Goal: Task Accomplishment & Management: Manage account settings

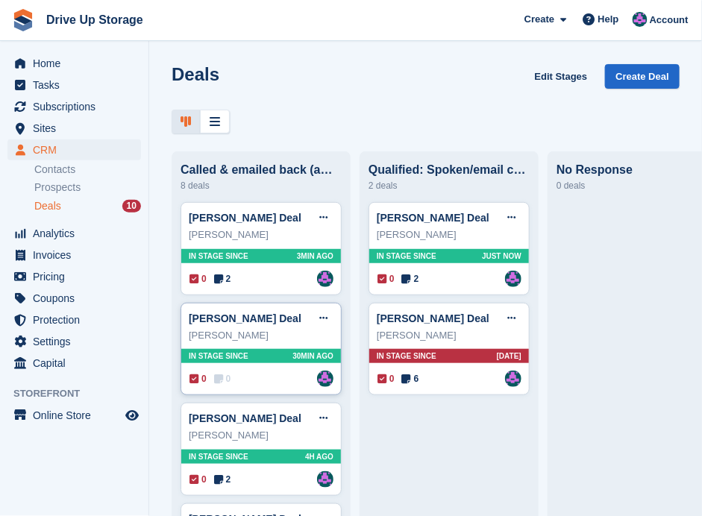
click at [260, 378] on div "0 0 Assigned to Andy" at bounding box center [261, 379] width 144 height 16
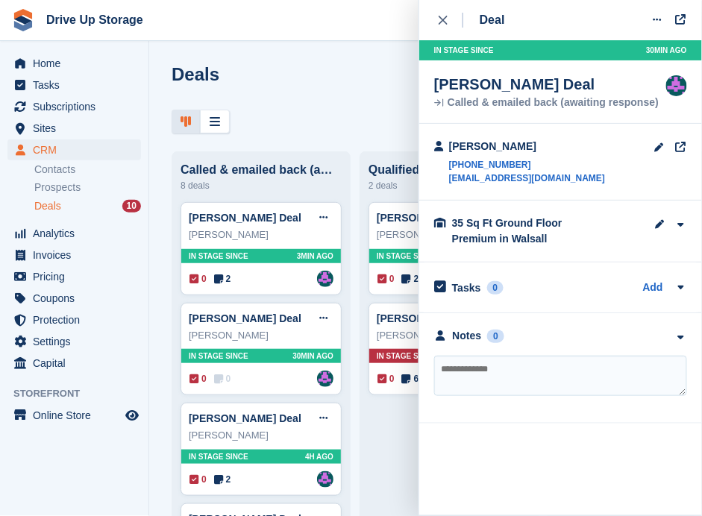
click at [632, 373] on textarea at bounding box center [560, 376] width 253 height 40
type textarea "**********"
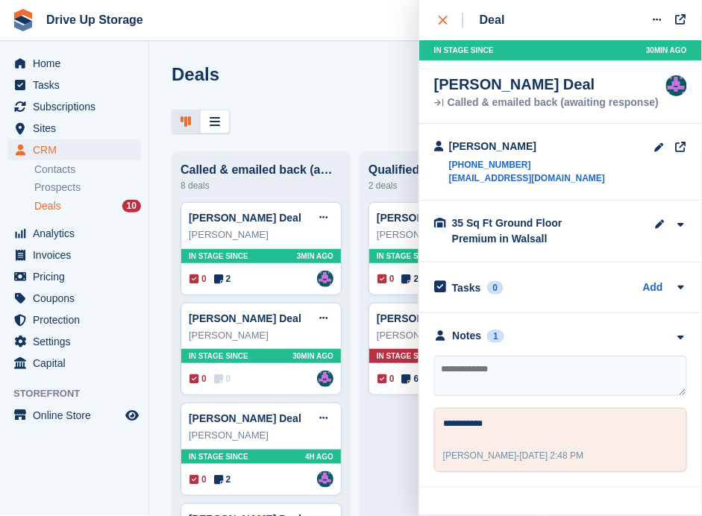
click at [446, 15] on div "close" at bounding box center [450, 20] width 25 height 15
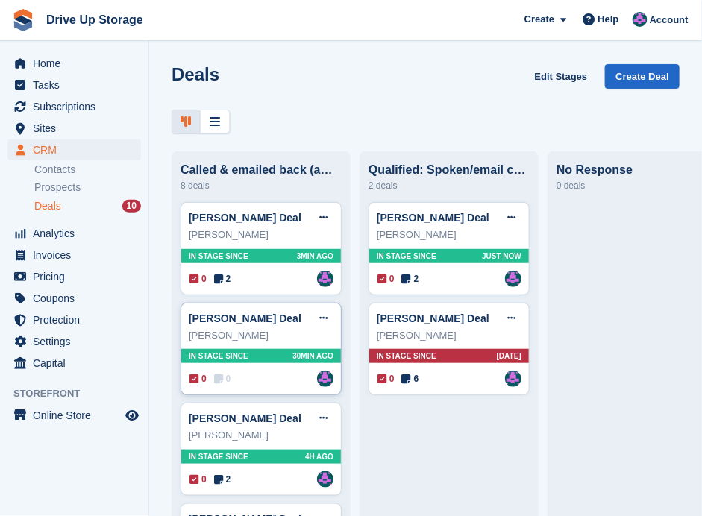
click at [263, 377] on div "0 0 Assigned to Andy" at bounding box center [261, 379] width 144 height 16
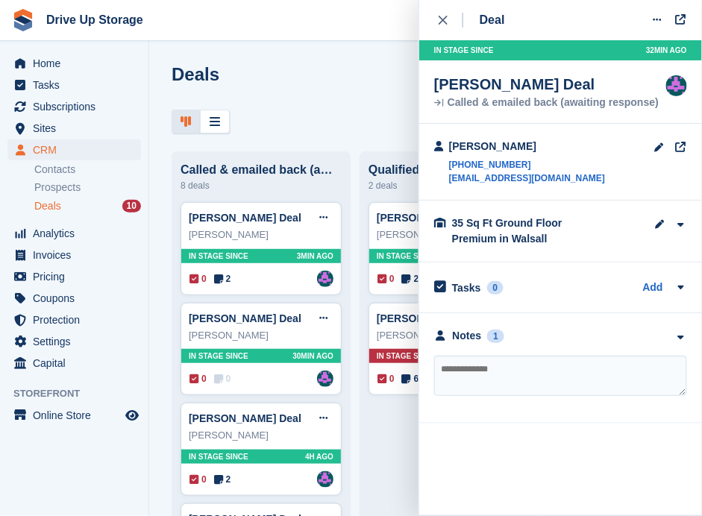
click at [432, 20] on div "Deal Edit deal Mark as won Mark as lost Delete deal In stage since 32MIN AGO Ma…" at bounding box center [560, 212] width 283 height 424
click at [459, 360] on textarea at bounding box center [560, 376] width 253 height 40
type textarea "*******"
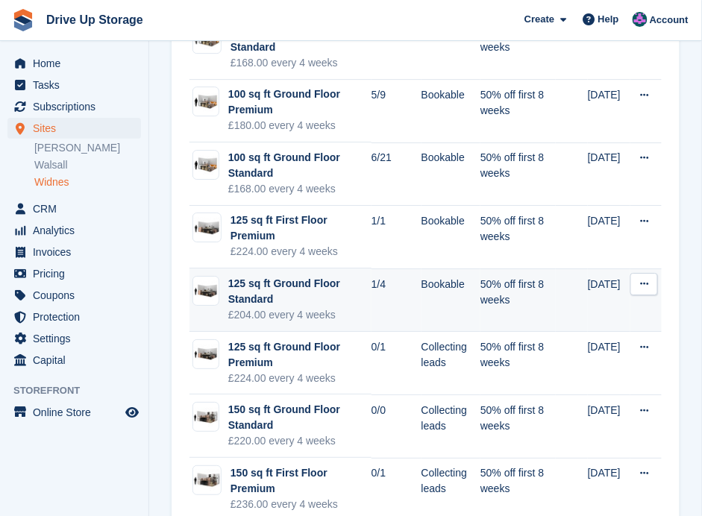
scroll to position [894, 0]
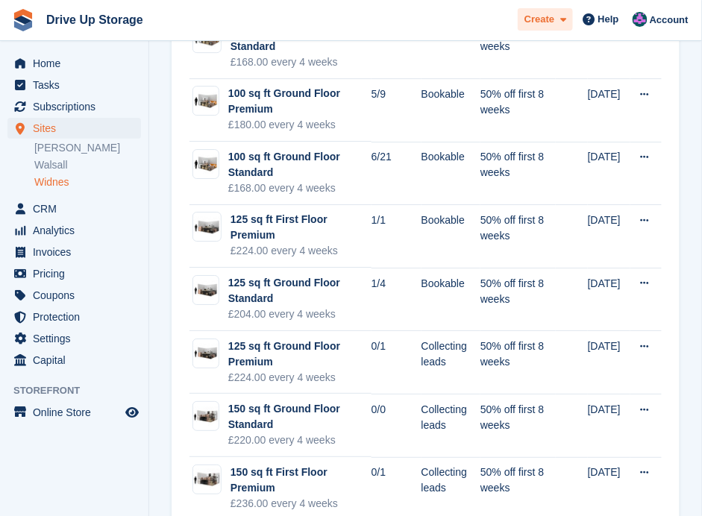
click at [534, 28] on div "Create" at bounding box center [544, 19] width 55 height 23
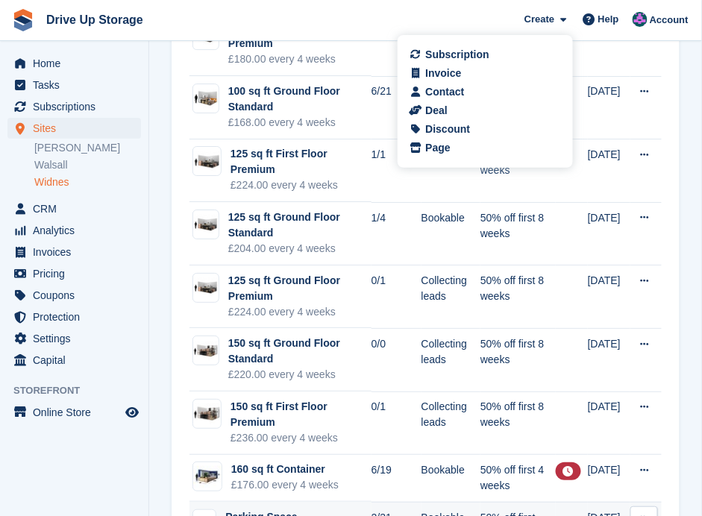
scroll to position [1051, 0]
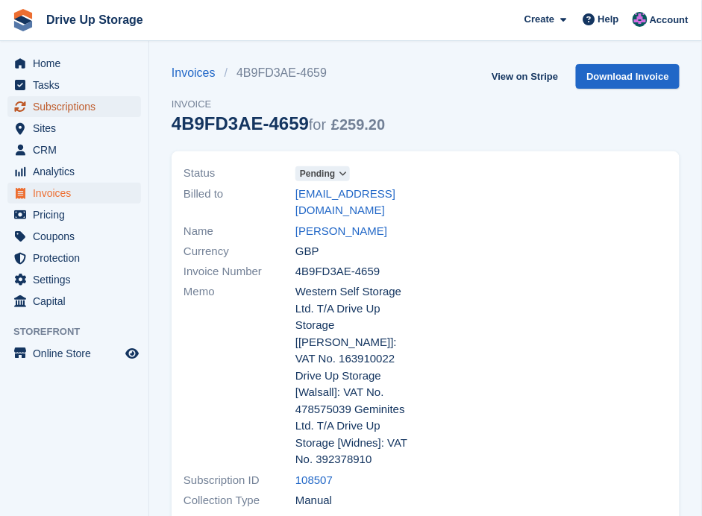
click at [86, 107] on span "Subscriptions" at bounding box center [77, 106] width 89 height 21
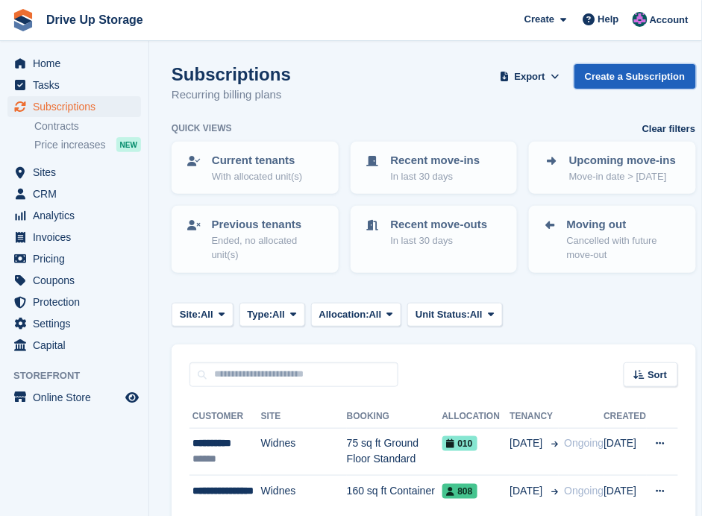
click at [643, 71] on link "Create a Subscription" at bounding box center [634, 76] width 121 height 25
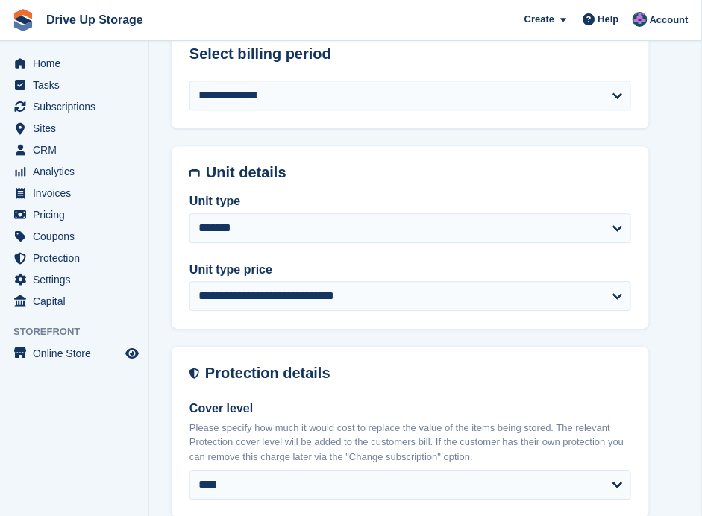
scroll to position [696, 0]
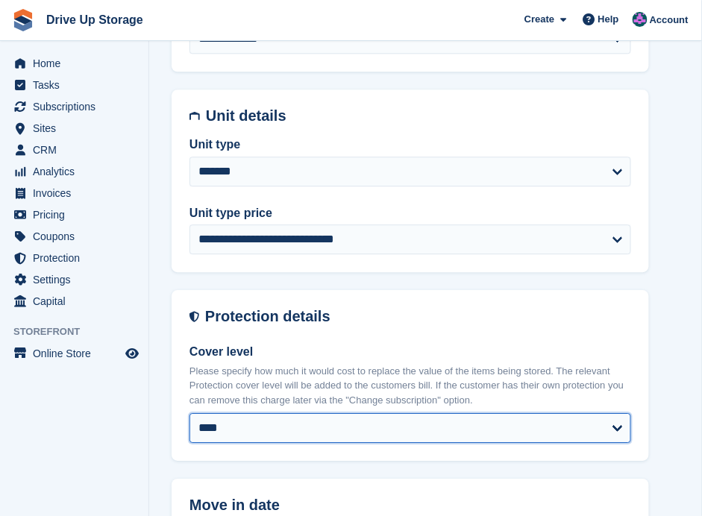
click at [617, 424] on select "**** ****** ****** ****** ****** ****** ****** ******* ******* ******* ******* …" at bounding box center [409, 428] width 441 height 30
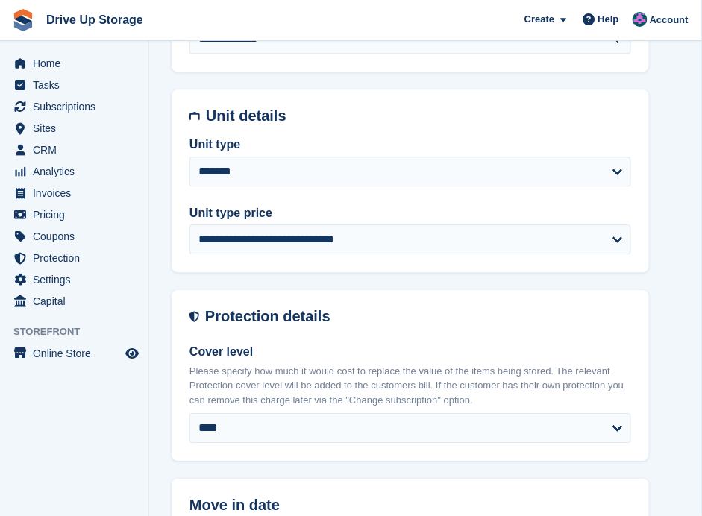
click at [145, 165] on li "Analytics Analytics" at bounding box center [74, 171] width 148 height 21
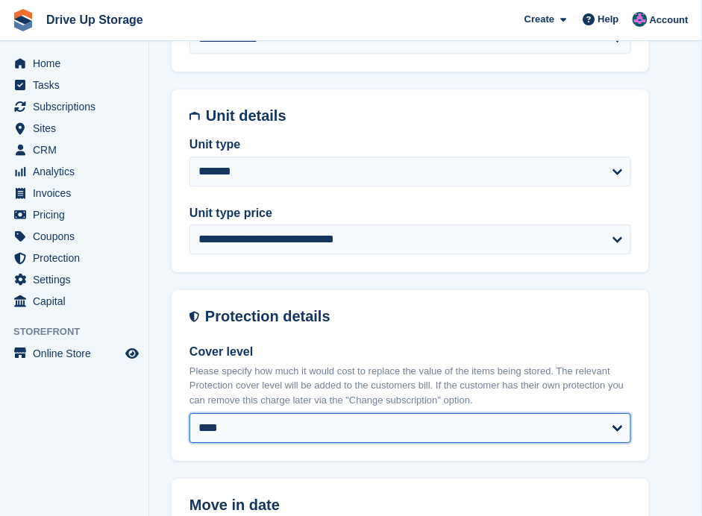
click at [610, 431] on select "**** ****** ****** ****** ****** ****** ****** ******* ******* ******* ******* …" at bounding box center [409, 428] width 441 height 30
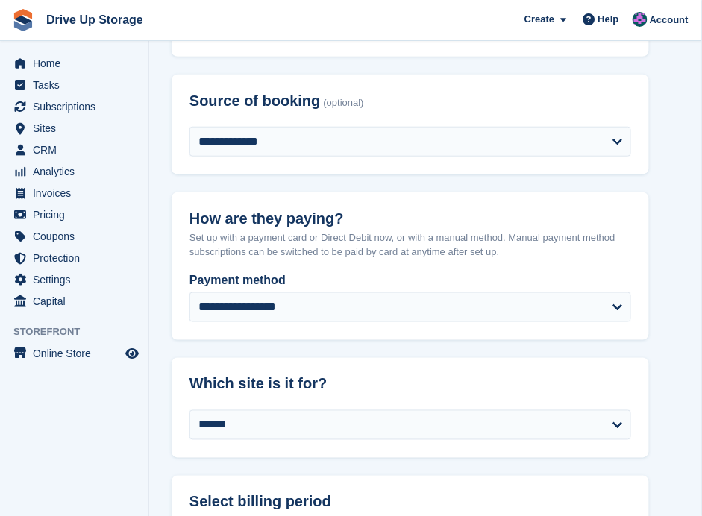
scroll to position [0, 0]
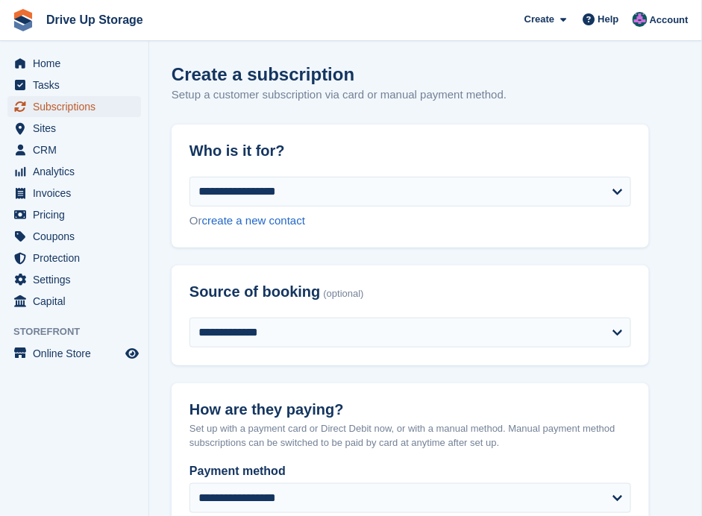
click at [64, 99] on span "Subscriptions" at bounding box center [77, 106] width 89 height 21
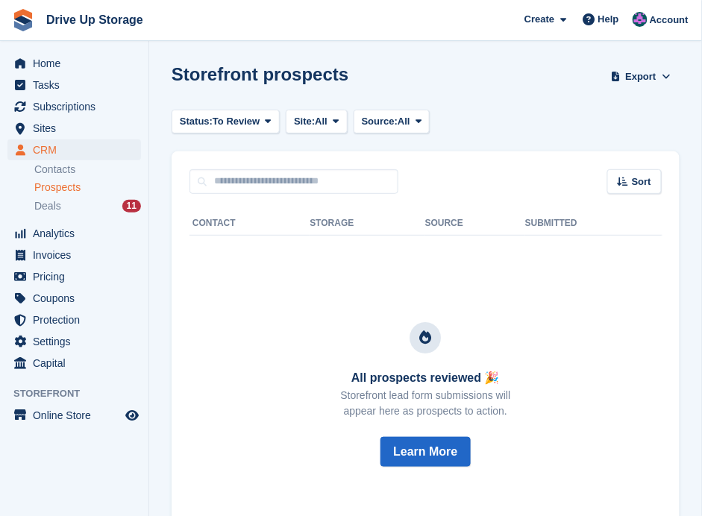
click at [45, 188] on span "Prospects" at bounding box center [57, 187] width 46 height 14
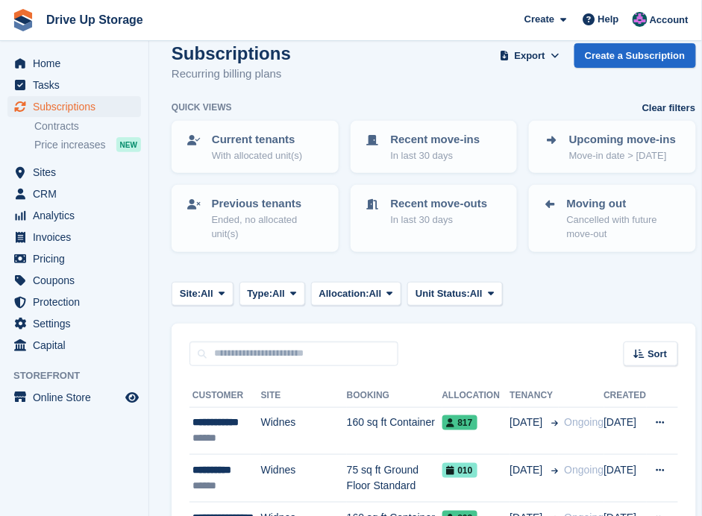
scroll to position [49, 0]
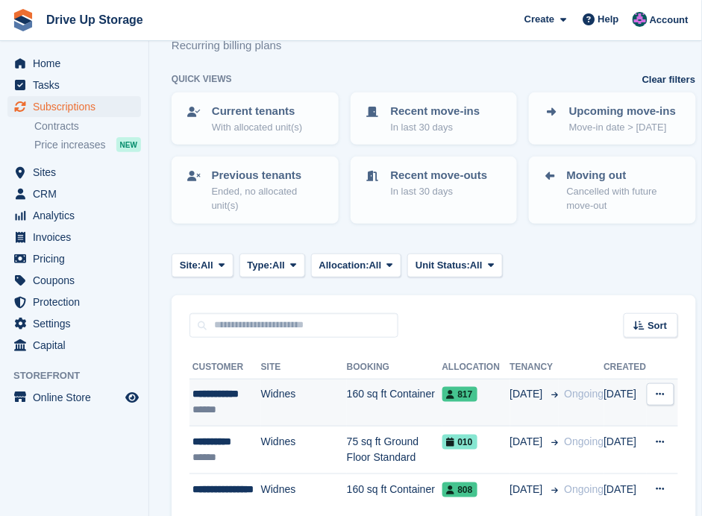
click at [373, 367] on td "160 sq ft Container" at bounding box center [394, 403] width 95 height 48
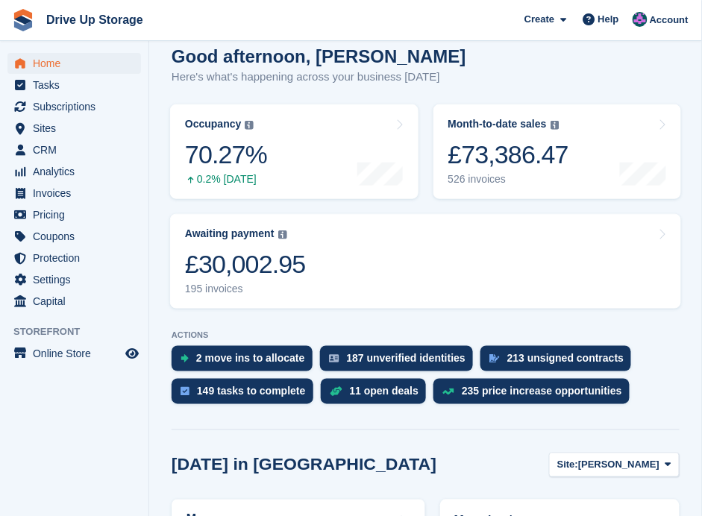
scroll to position [198, 0]
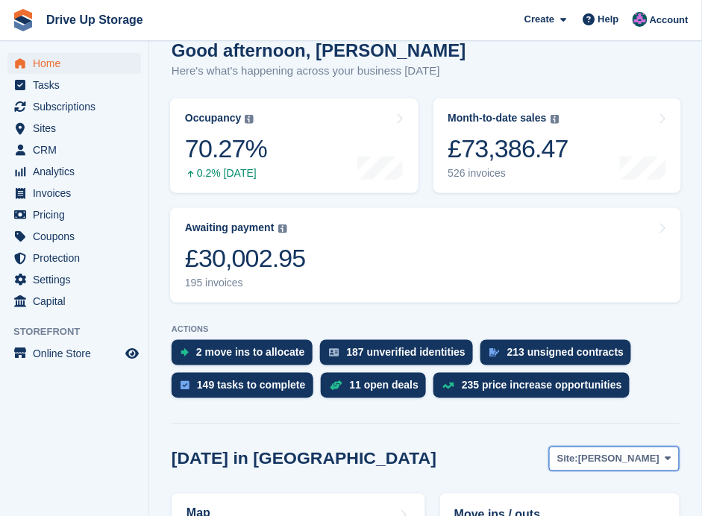
click at [671, 367] on icon at bounding box center [668, 459] width 6 height 10
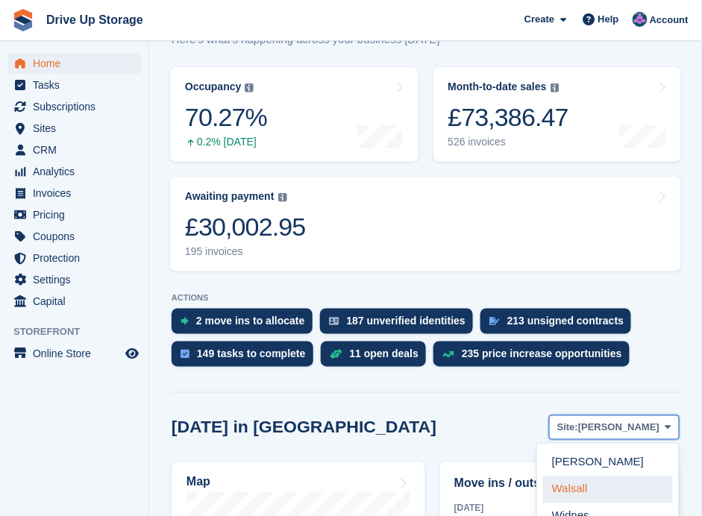
scroll to position [347, 0]
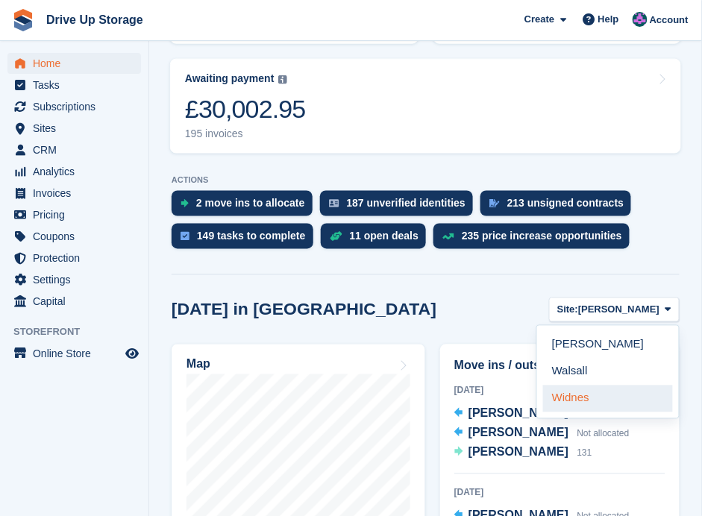
click at [583, 367] on link "Widnes" at bounding box center [608, 399] width 130 height 27
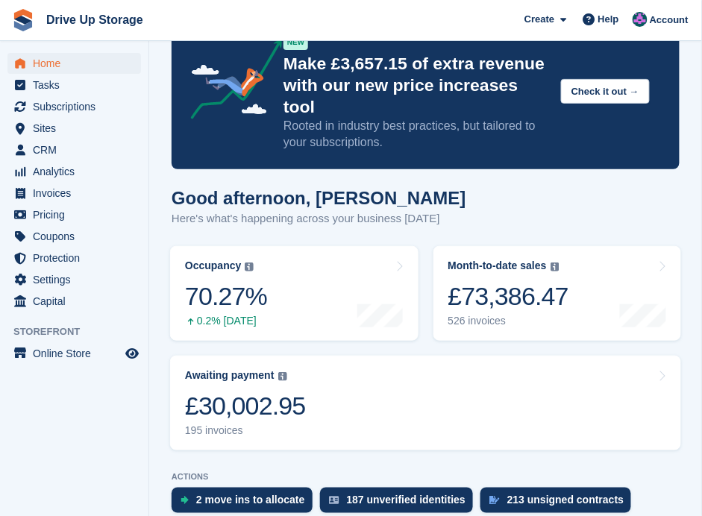
scroll to position [248, 0]
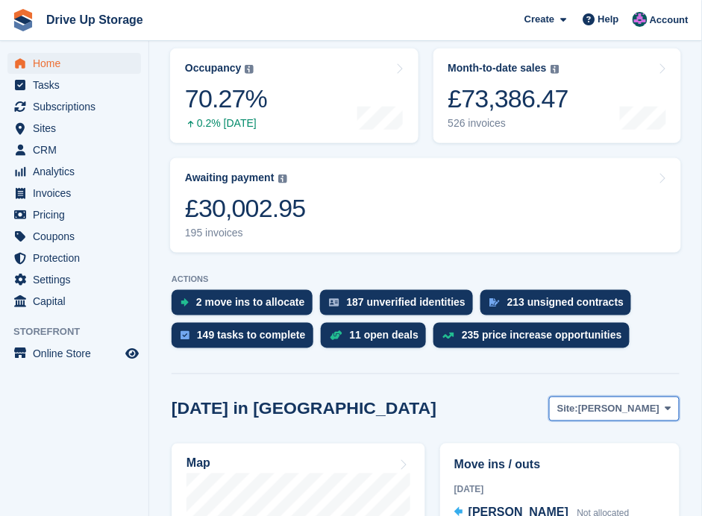
click at [659, 367] on span "[PERSON_NAME]" at bounding box center [618, 409] width 81 height 15
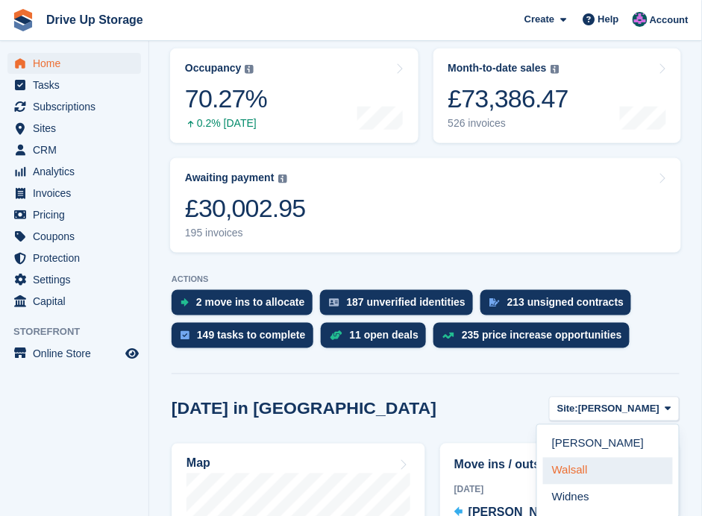
click at [591, 367] on link "Walsall" at bounding box center [608, 471] width 130 height 27
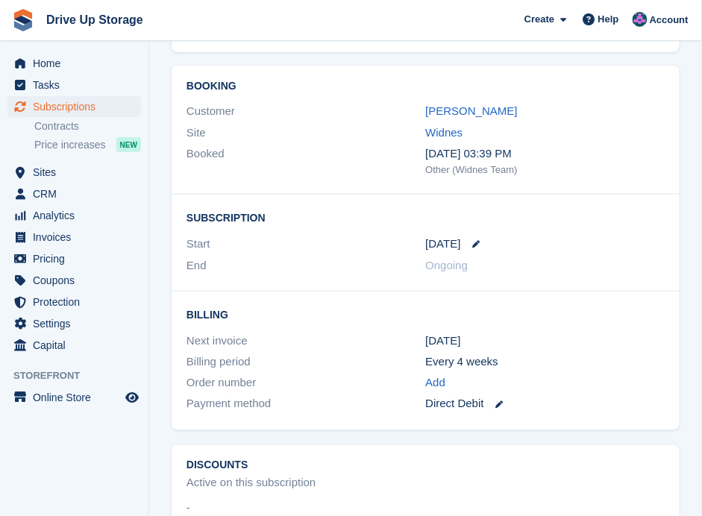
scroll to position [1292, 0]
click at [474, 240] on icon at bounding box center [476, 243] width 7 height 7
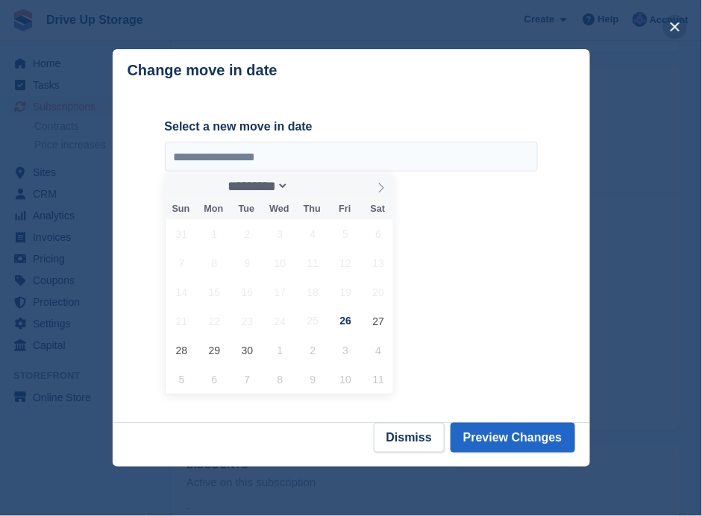
click at [667, 30] on button "close" at bounding box center [675, 27] width 24 height 24
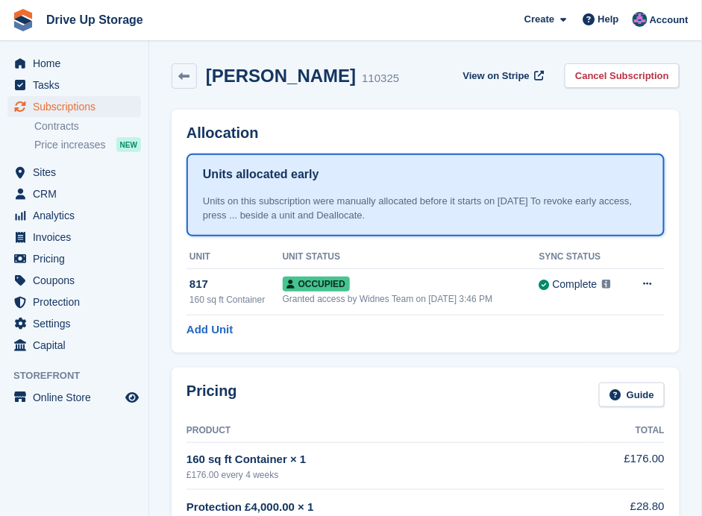
scroll to position [0, 0]
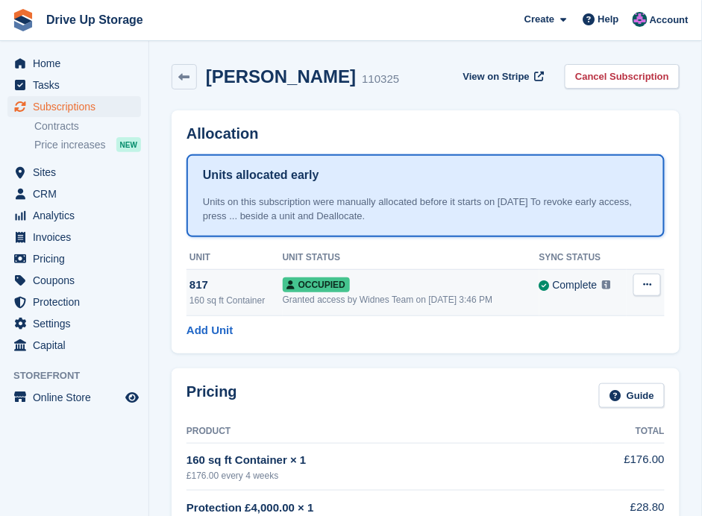
click at [383, 291] on div "Occupied" at bounding box center [411, 285] width 257 height 16
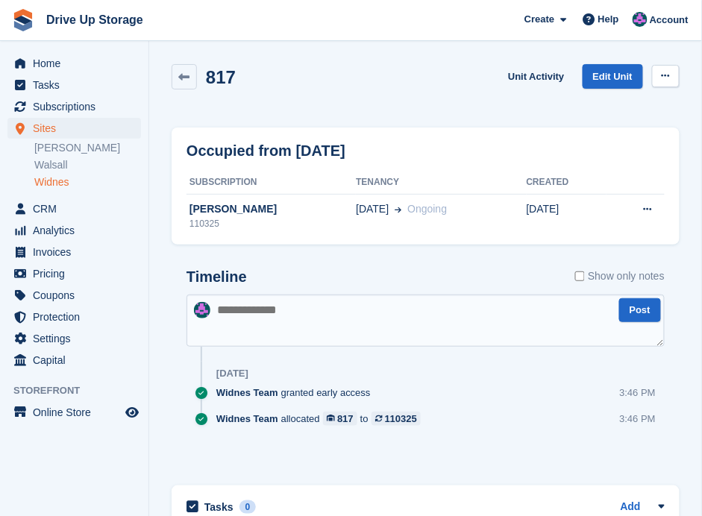
click at [663, 72] on icon at bounding box center [665, 76] width 8 height 10
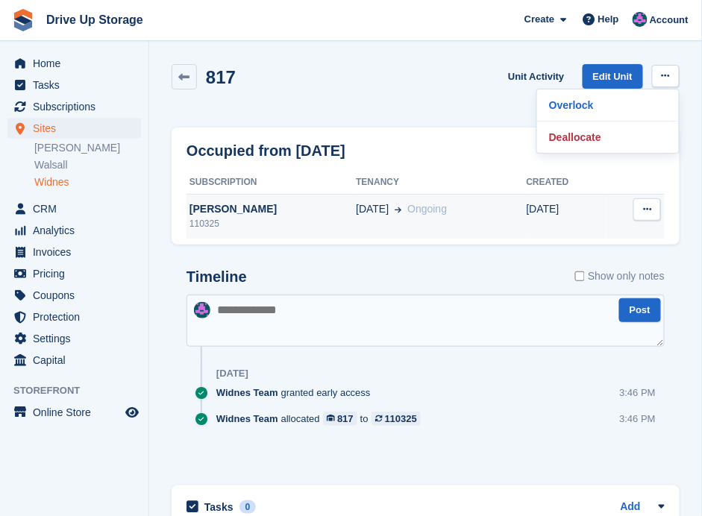
click at [421, 215] on div "26 Sep Ongoing" at bounding box center [441, 209] width 170 height 16
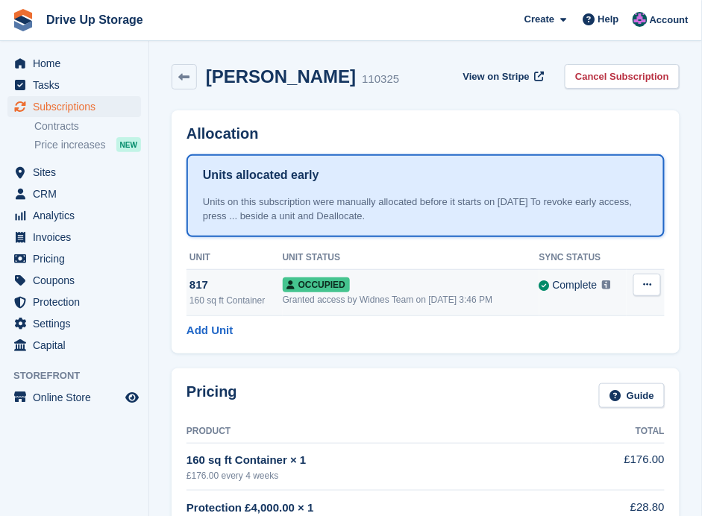
click at [637, 285] on button at bounding box center [647, 285] width 28 height 22
click at [491, 286] on div "Occupied" at bounding box center [411, 285] width 257 height 16
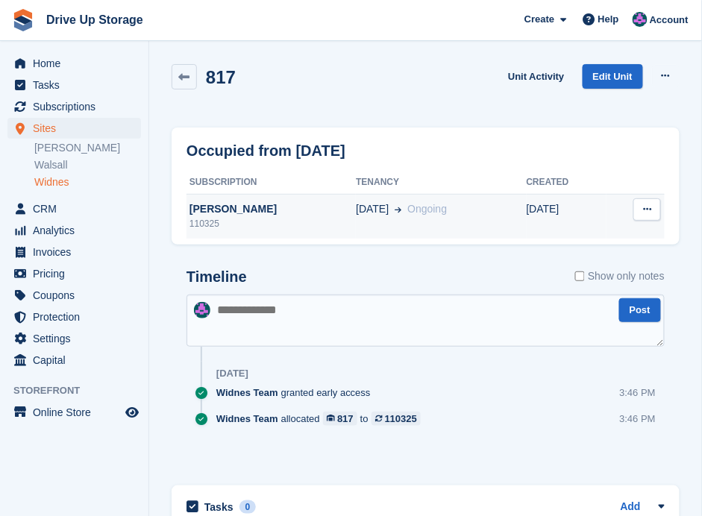
click at [614, 208] on td "Deallocate" at bounding box center [635, 216] width 58 height 45
click at [639, 207] on button at bounding box center [647, 209] width 28 height 22
click at [407, 215] on span "Ongoing" at bounding box center [427, 209] width 40 height 12
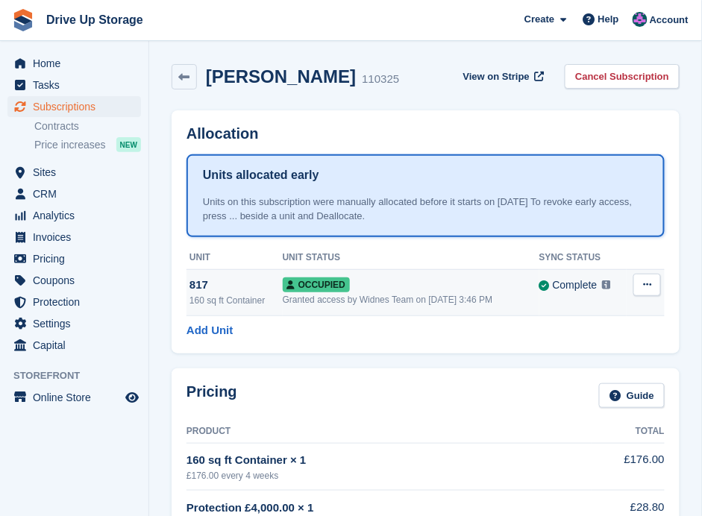
click at [643, 281] on button at bounding box center [647, 285] width 28 height 22
click at [409, 277] on div "Occupied" at bounding box center [411, 285] width 257 height 16
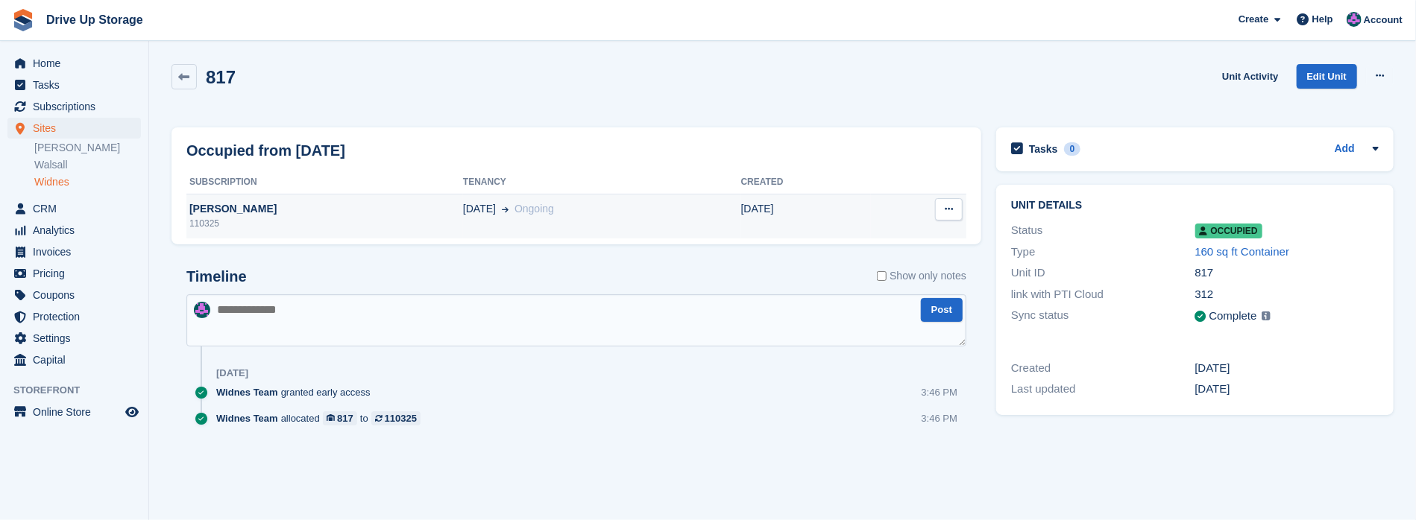
click at [374, 206] on div "[PERSON_NAME]" at bounding box center [324, 209] width 277 height 16
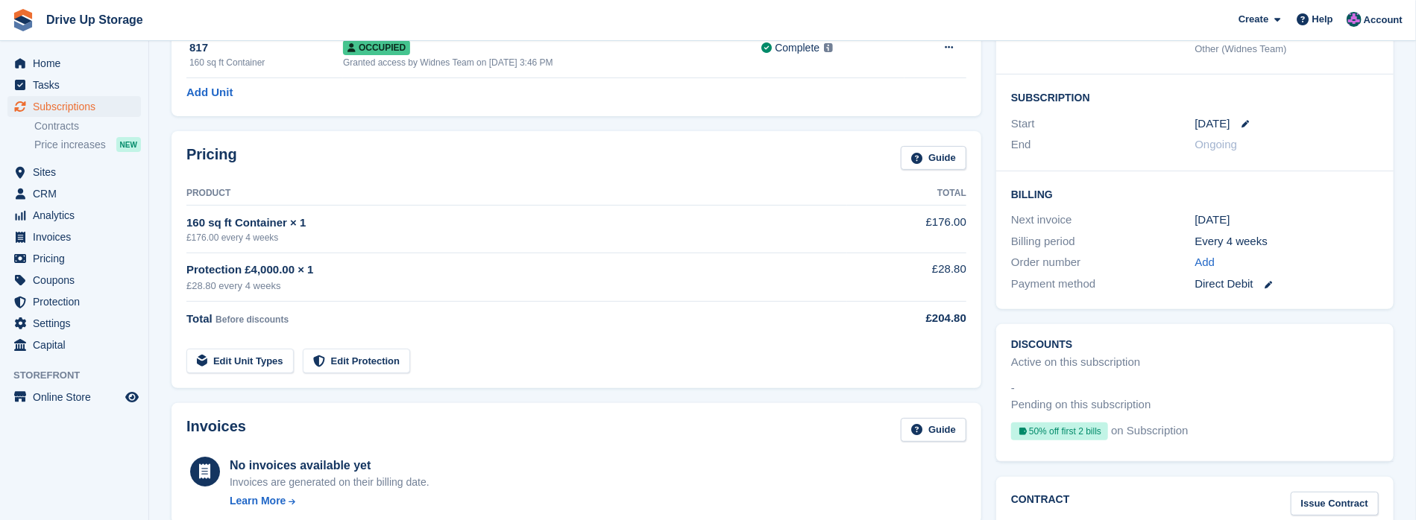
scroll to position [221, 0]
click at [1268, 286] on icon at bounding box center [1268, 286] width 7 height 7
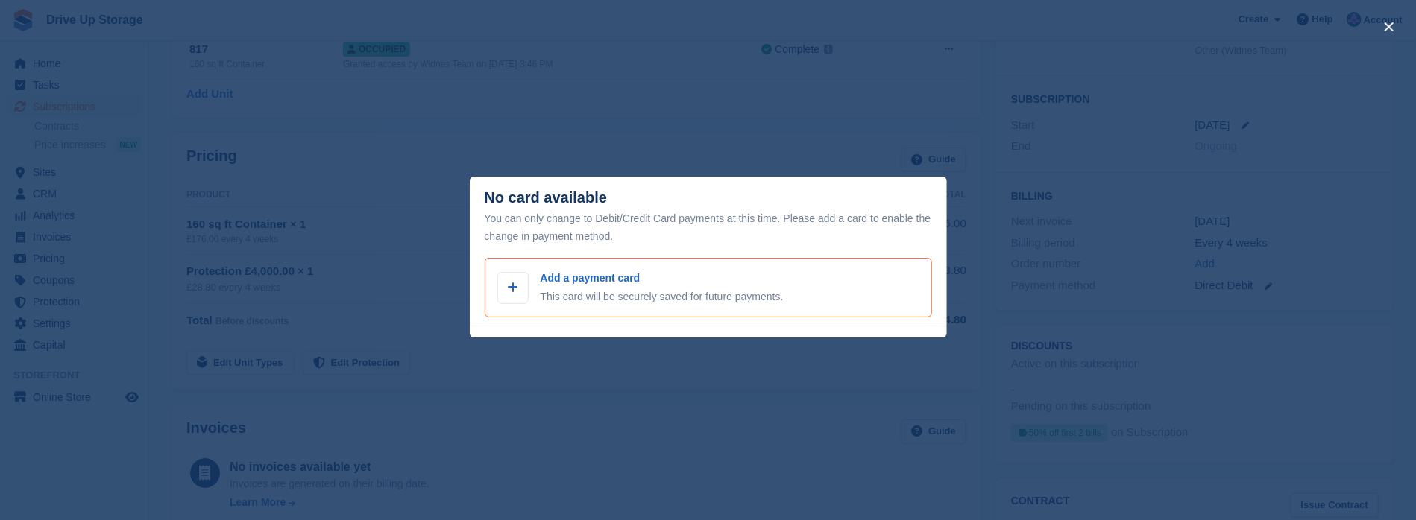
click at [593, 286] on p "Add a payment card" at bounding box center [662, 279] width 243 height 16
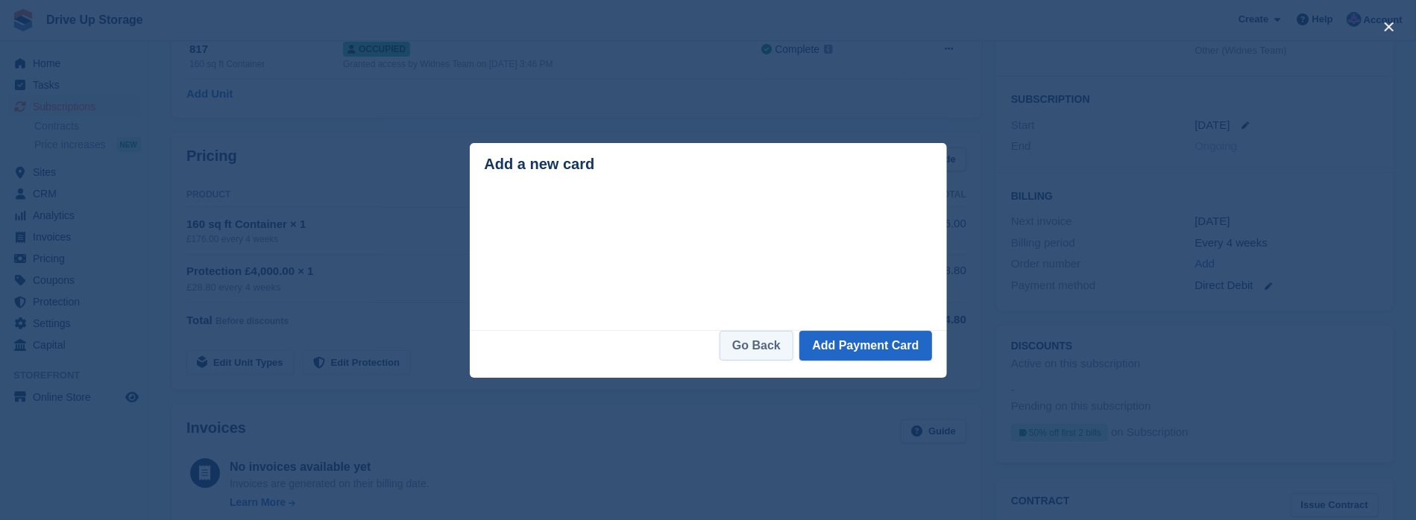
click at [786, 356] on link "Go Back" at bounding box center [757, 346] width 74 height 30
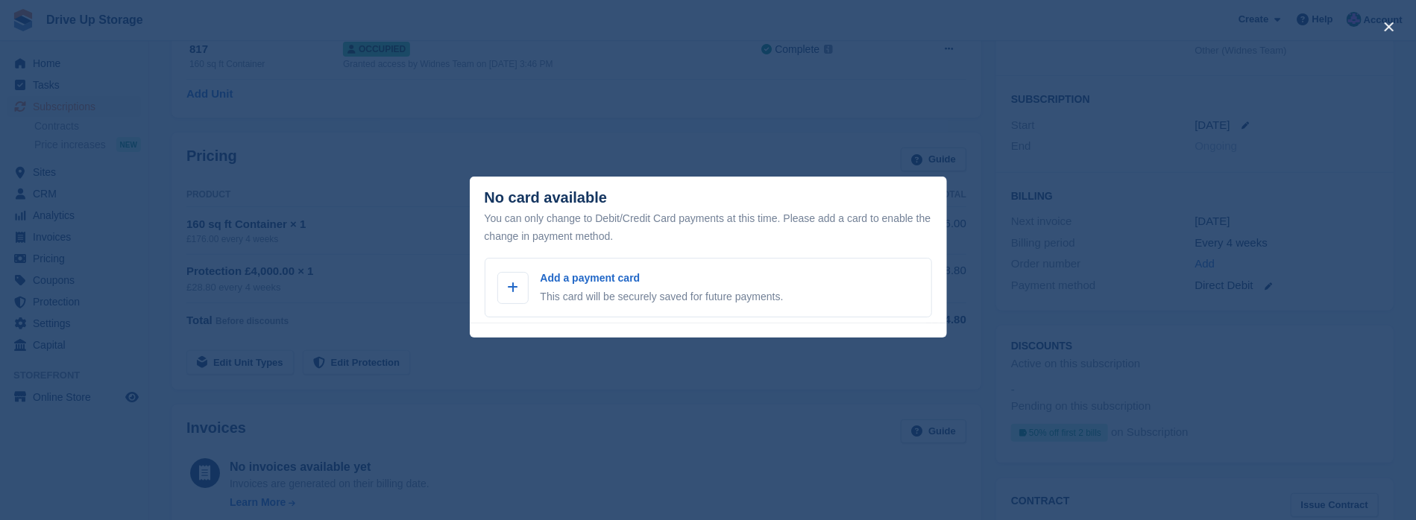
click at [1010, 123] on div "close" at bounding box center [708, 260] width 1416 height 520
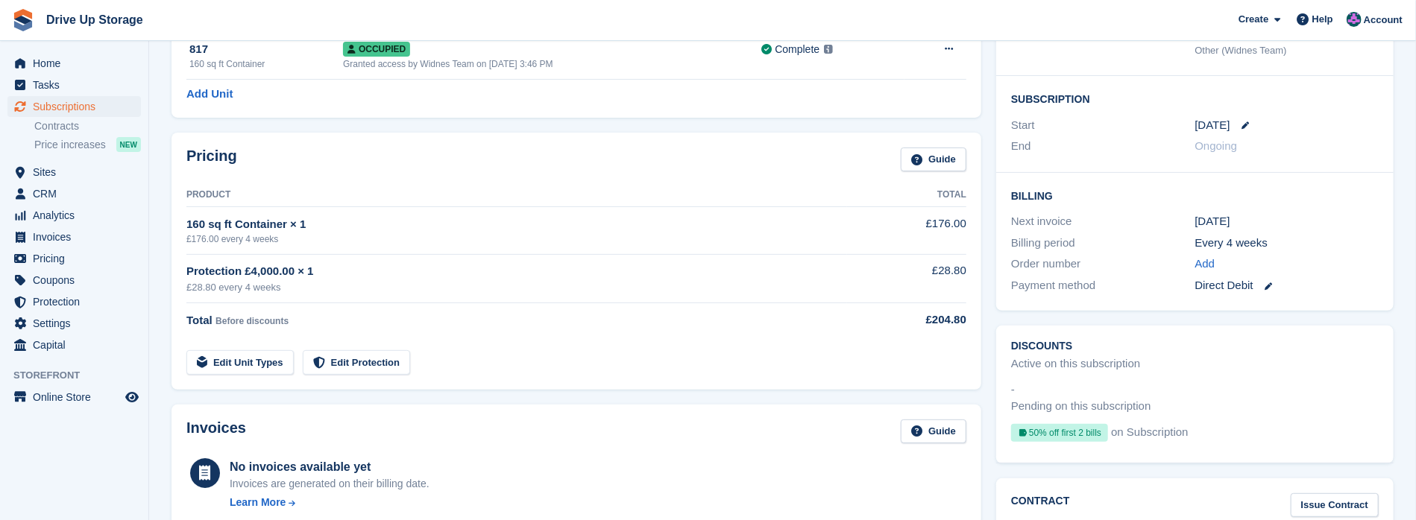
scroll to position [72, 0]
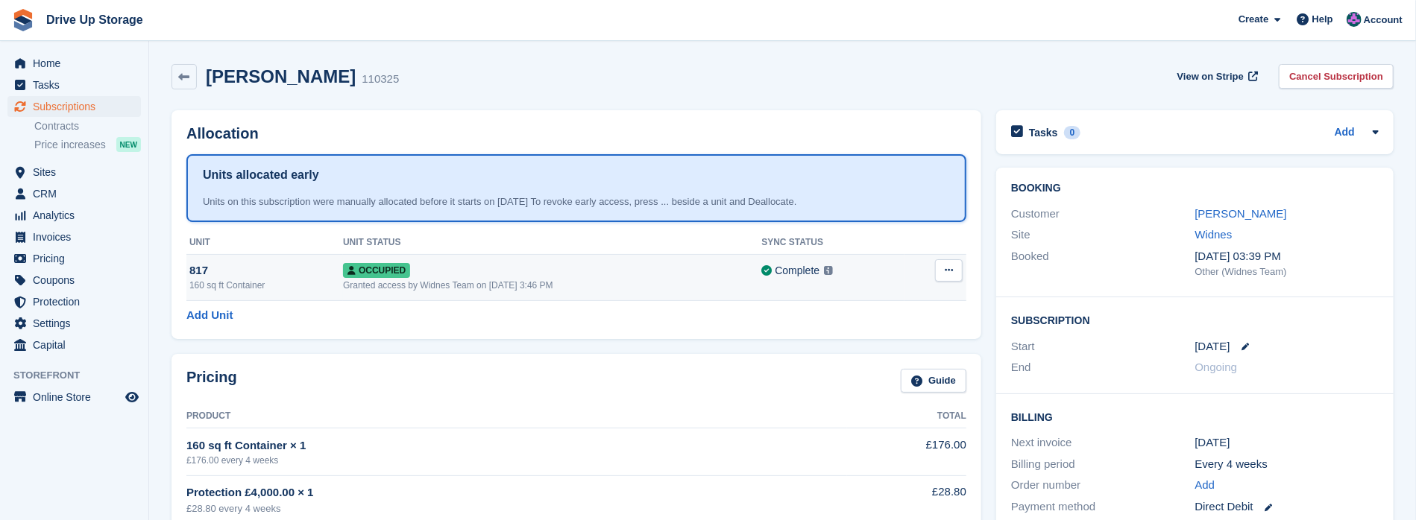
click at [674, 280] on div "Granted access by Widnes Team on [DATE] 3:46 PM" at bounding box center [552, 285] width 418 height 13
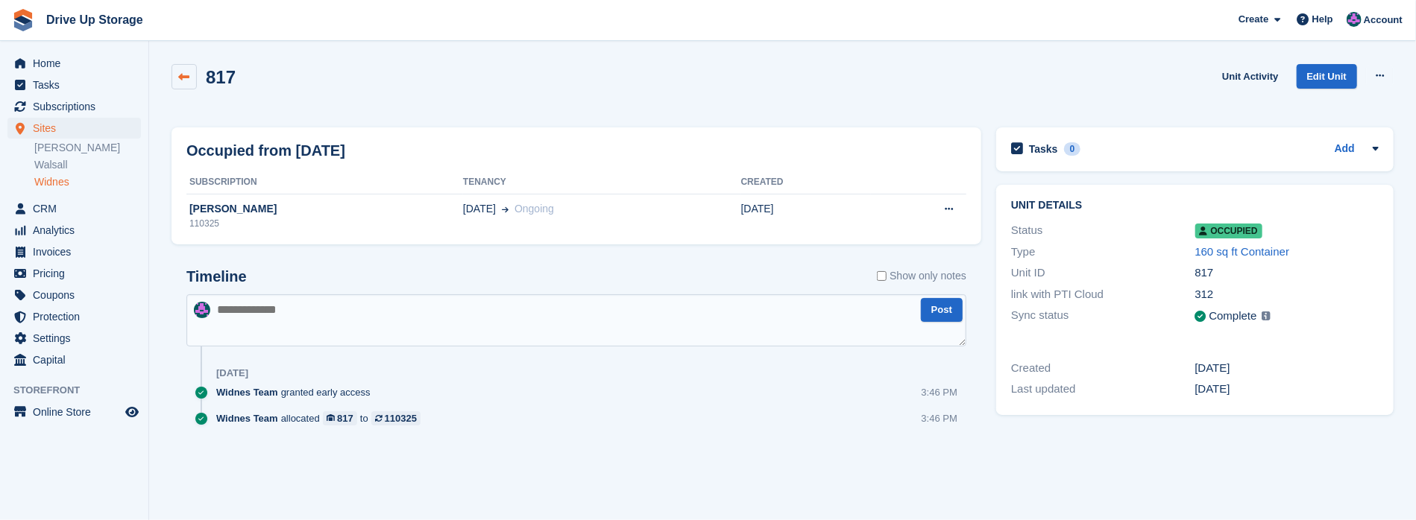
click at [174, 81] on link at bounding box center [184, 76] width 25 height 25
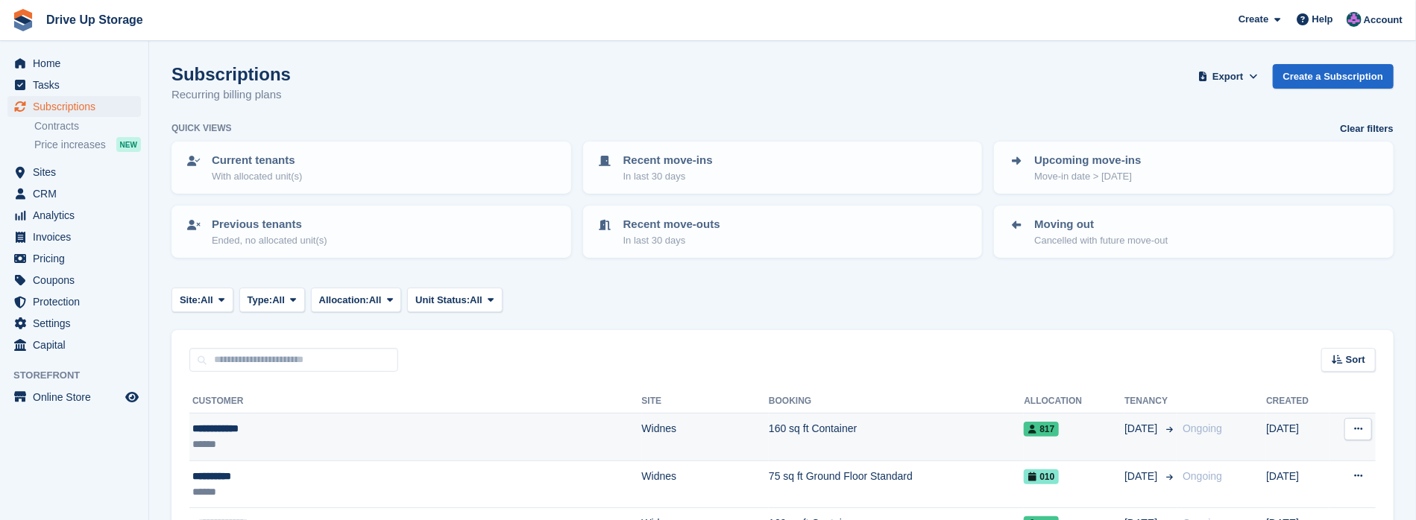
click at [1361, 418] on button at bounding box center [1358, 429] width 28 height 22
click at [331, 430] on div "**********" at bounding box center [343, 429] width 302 height 16
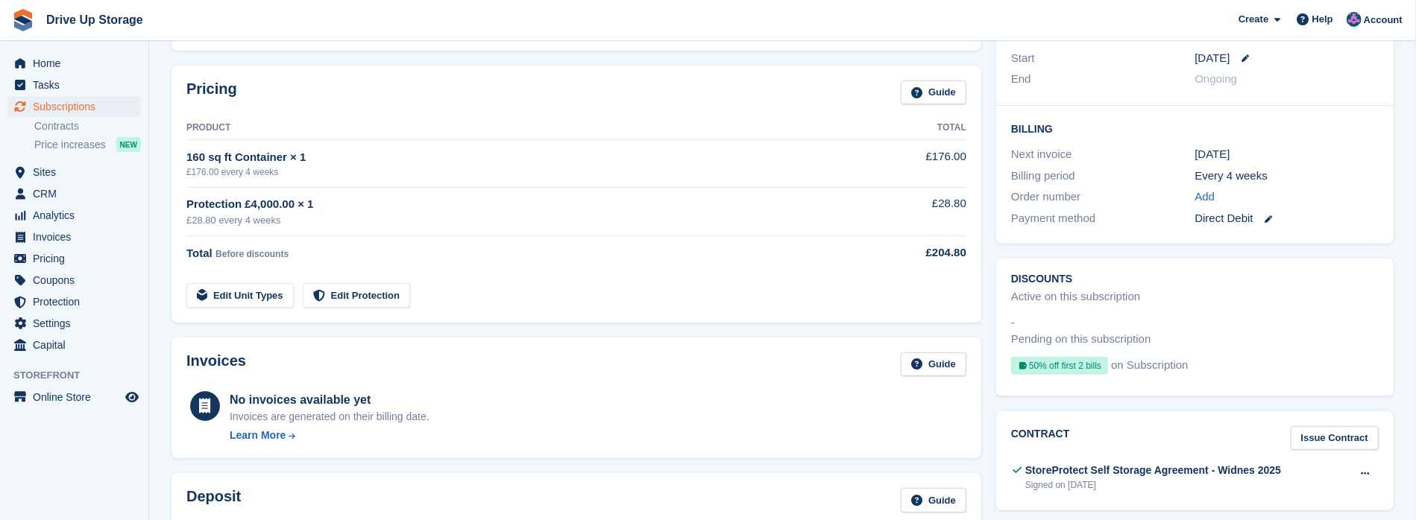
scroll to position [298, 0]
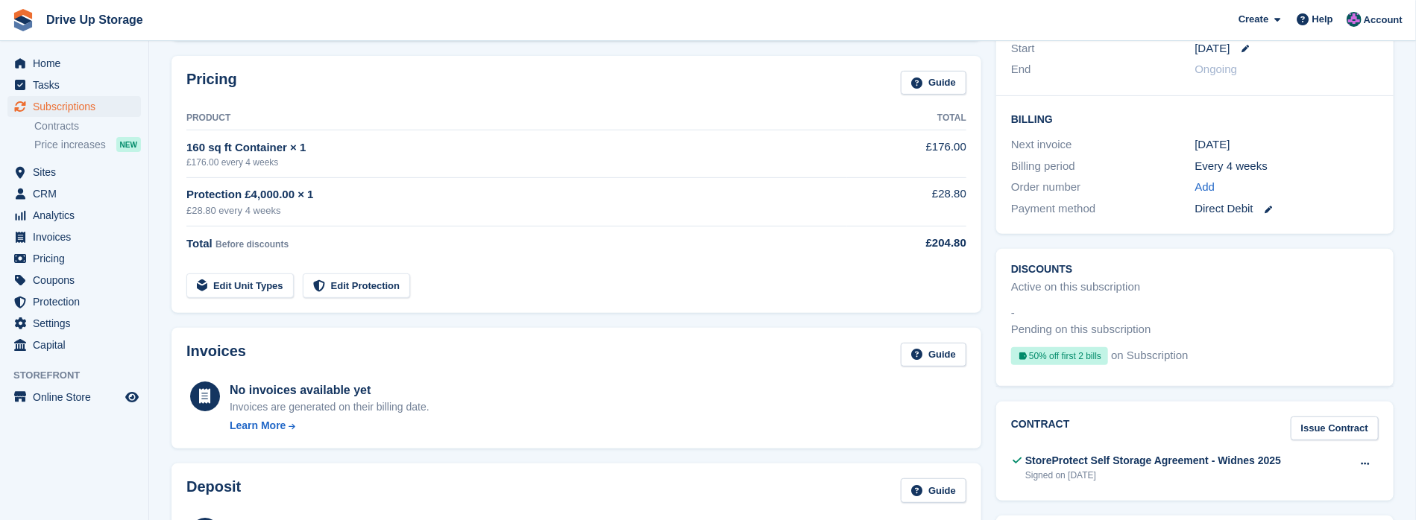
click at [1271, 205] on link at bounding box center [1262, 209] width 19 height 17
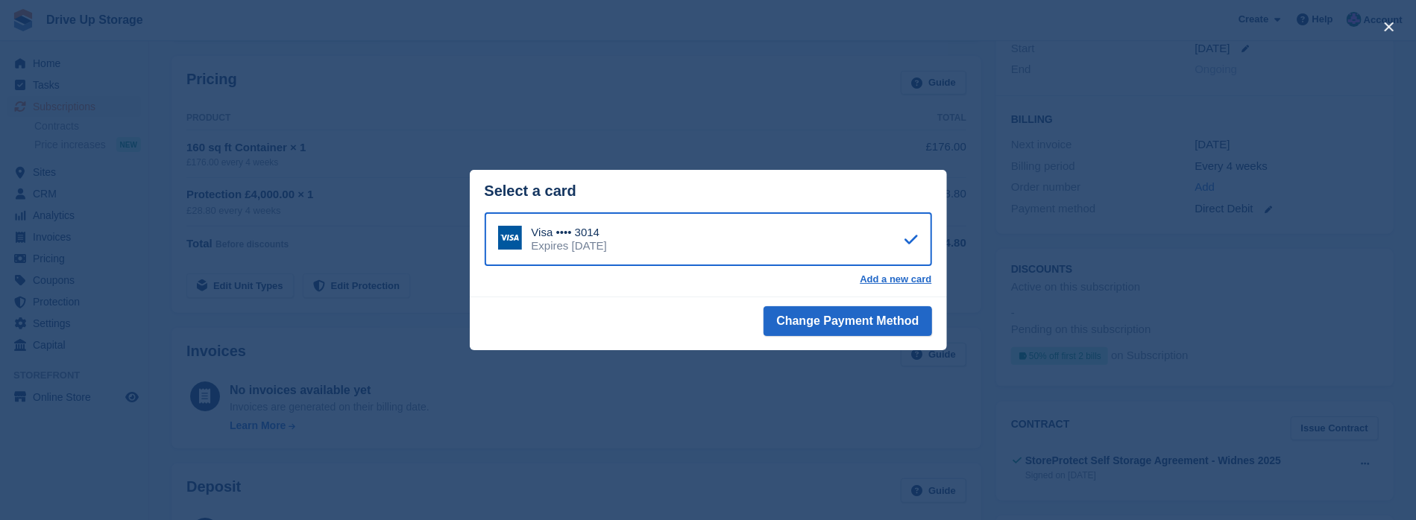
click at [778, 108] on div "close" at bounding box center [708, 260] width 1416 height 520
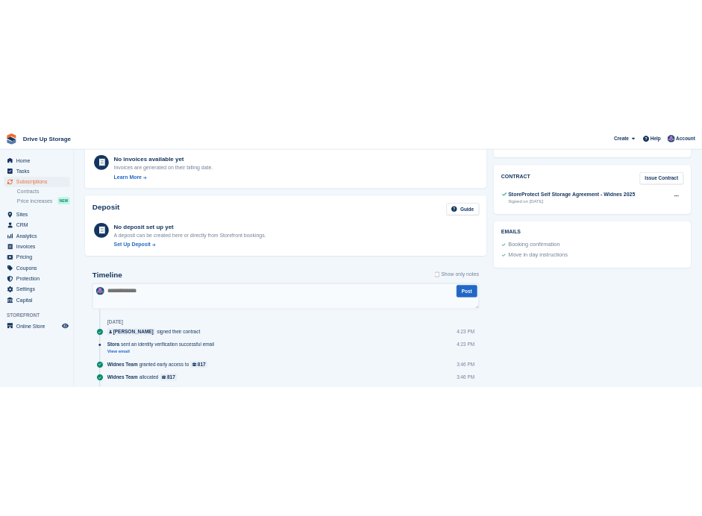
scroll to position [669, 0]
